Goal: Task Accomplishment & Management: Use online tool/utility

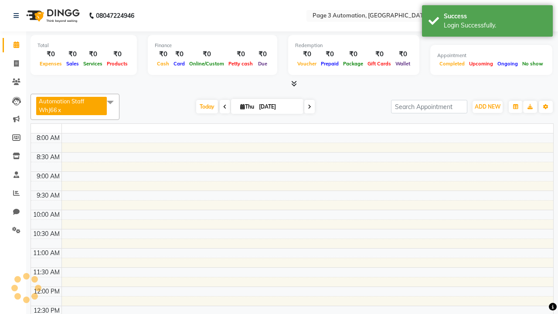
select select "en"
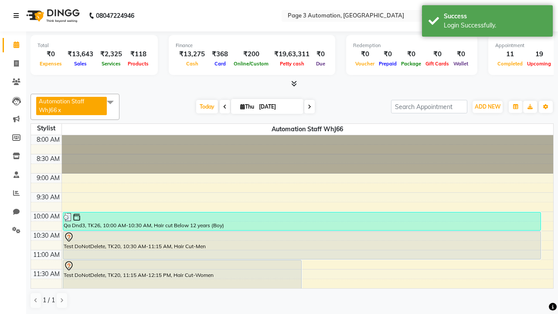
click at [18, 16] on icon at bounding box center [16, 16] width 5 height 6
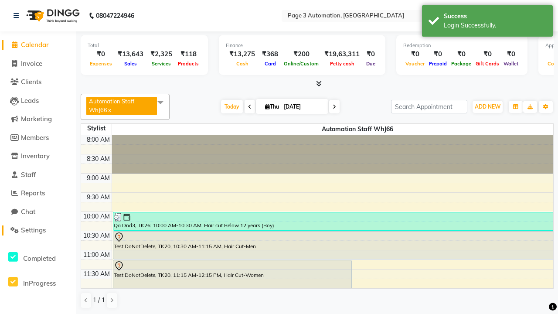
click at [38, 230] on span "Settings" at bounding box center [33, 230] width 25 height 8
